Goal: Task Accomplishment & Management: Manage account settings

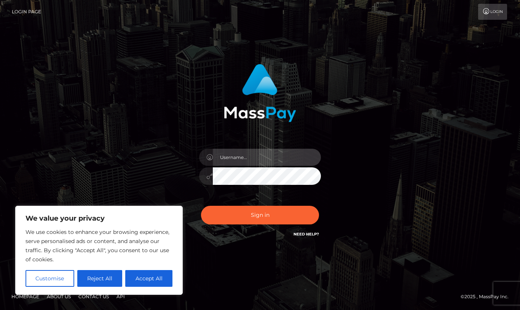
click at [224, 160] on input "text" at bounding box center [267, 157] width 108 height 17
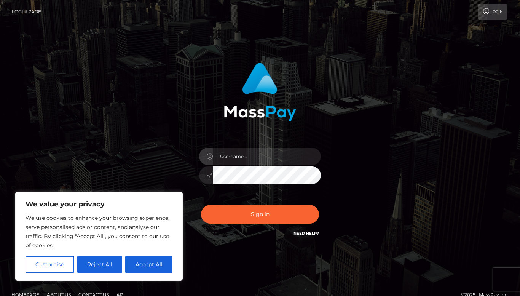
click at [490, 10] on link "Login" at bounding box center [492, 12] width 29 height 16
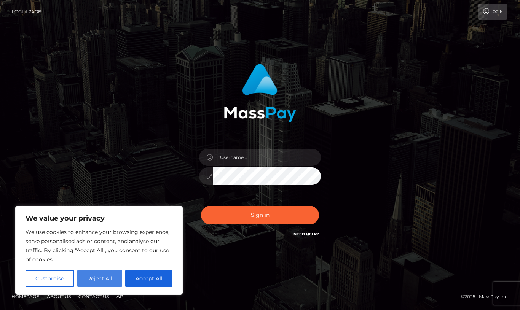
click at [105, 280] on button "Reject All" at bounding box center [99, 278] width 45 height 17
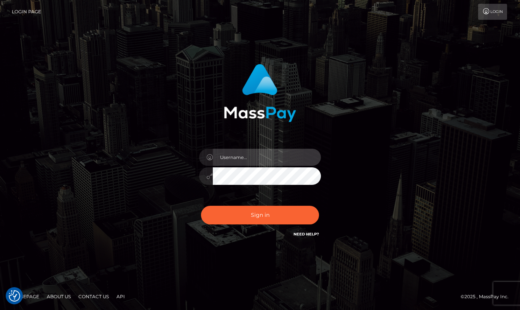
click at [263, 158] on input "text" at bounding box center [267, 157] width 108 height 17
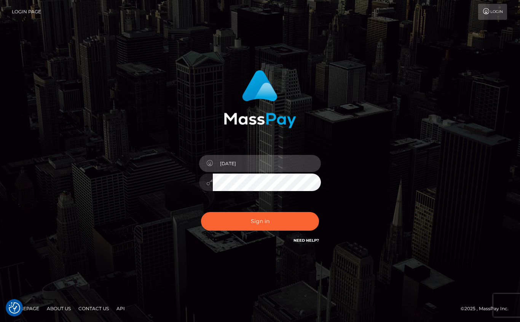
type input "1995-02-21"
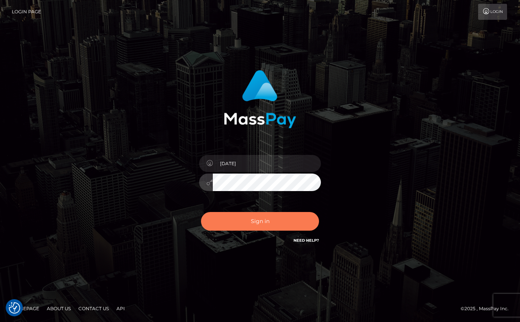
click at [281, 225] on button "Sign in" at bounding box center [260, 221] width 118 height 19
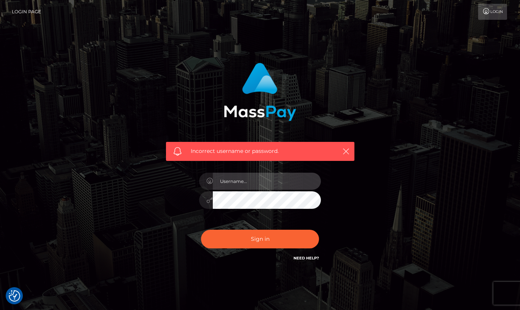
click at [273, 183] on input "text" at bounding box center [267, 181] width 108 height 17
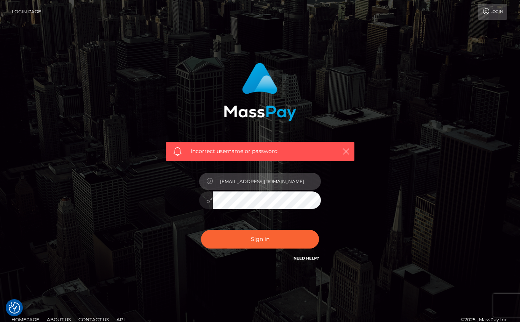
type input "mariarekoini95@gmail.com"
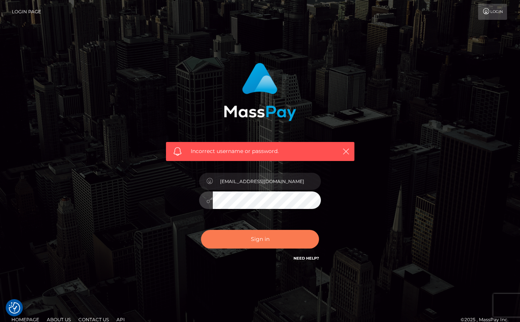
click at [256, 240] on button "Sign in" at bounding box center [260, 239] width 118 height 19
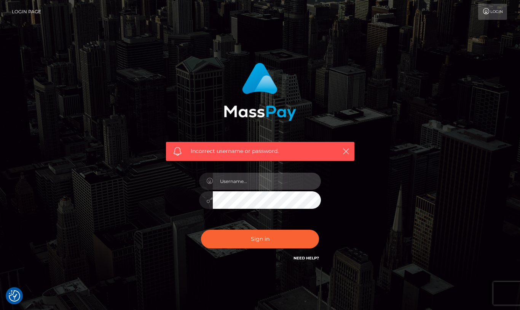
click at [260, 186] on input "text" at bounding box center [267, 181] width 108 height 17
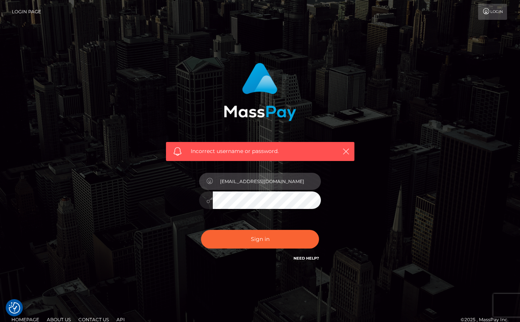
type input "selene.reme95@gmail.com"
click at [203, 196] on div at bounding box center [206, 199] width 14 height 17
click at [210, 199] on icon at bounding box center [209, 200] width 6 height 6
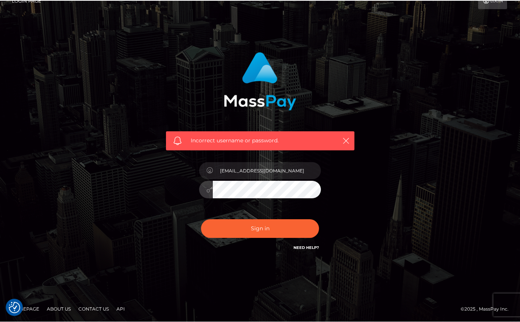
scroll to position [10, 0]
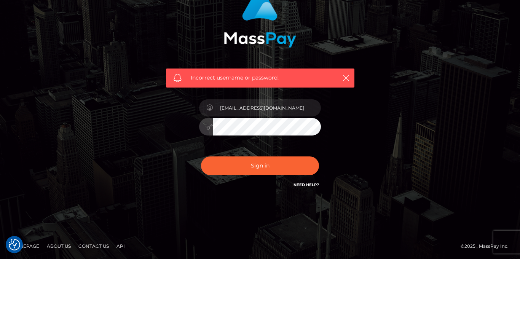
click at [260, 219] on button "Sign in" at bounding box center [260, 228] width 118 height 19
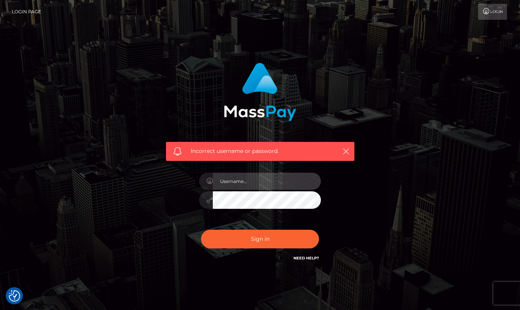
click at [275, 181] on input "text" at bounding box center [267, 181] width 108 height 17
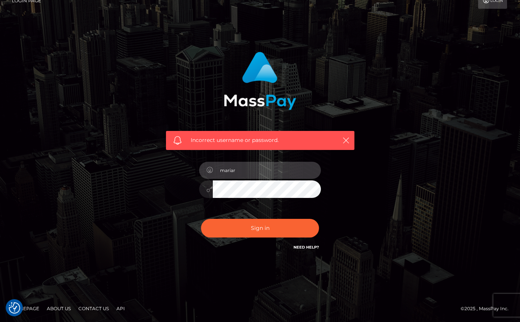
scroll to position [10, 0]
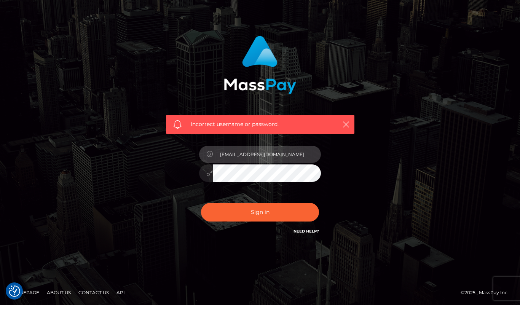
type input "[EMAIL_ADDRESS][DOMAIN_NAME]"
click at [283, 186] on div "[EMAIL_ADDRESS][DOMAIN_NAME]" at bounding box center [259, 186] width 133 height 58
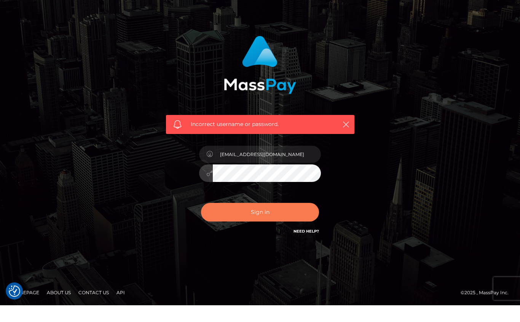
click at [264, 219] on button "Sign in" at bounding box center [260, 228] width 118 height 19
